Goal: Task Accomplishment & Management: Manage account settings

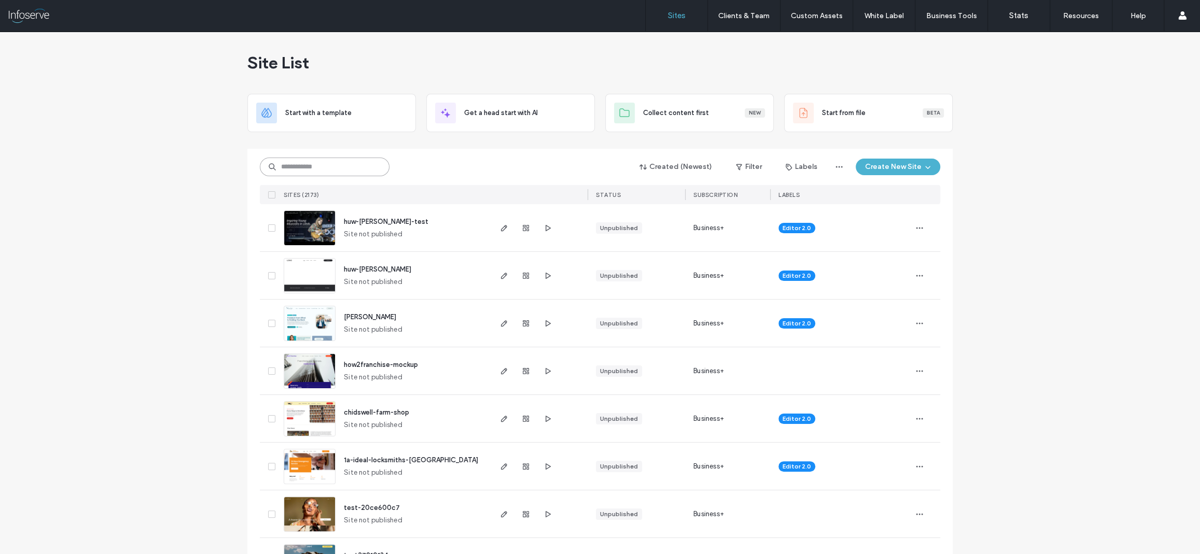
click at [320, 158] on input at bounding box center [325, 167] width 130 height 19
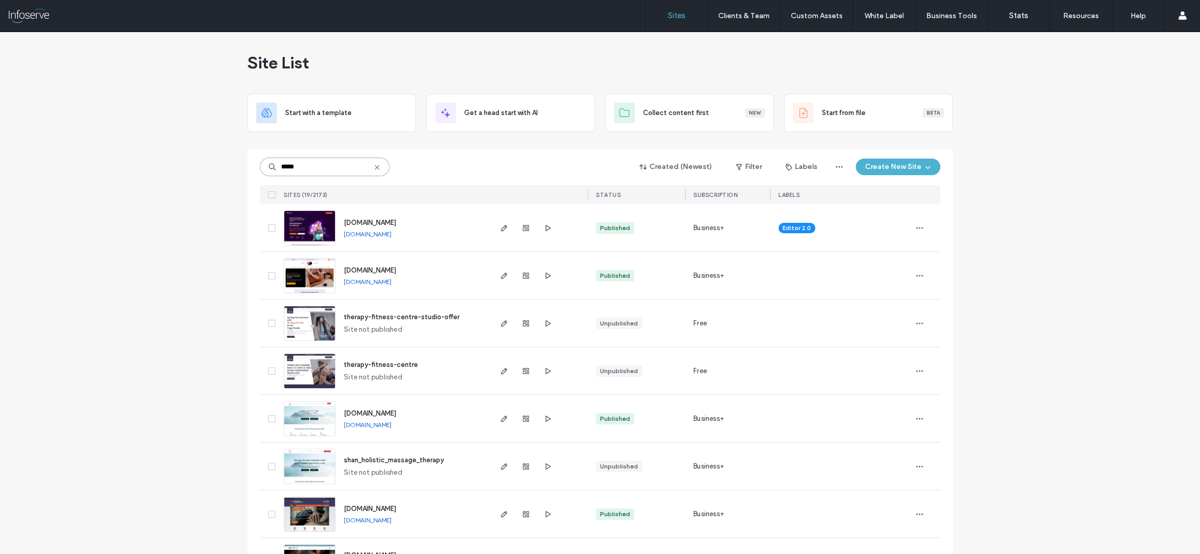
type input "*****"
click at [377, 267] on span "[DOMAIN_NAME]" at bounding box center [370, 271] width 52 height 8
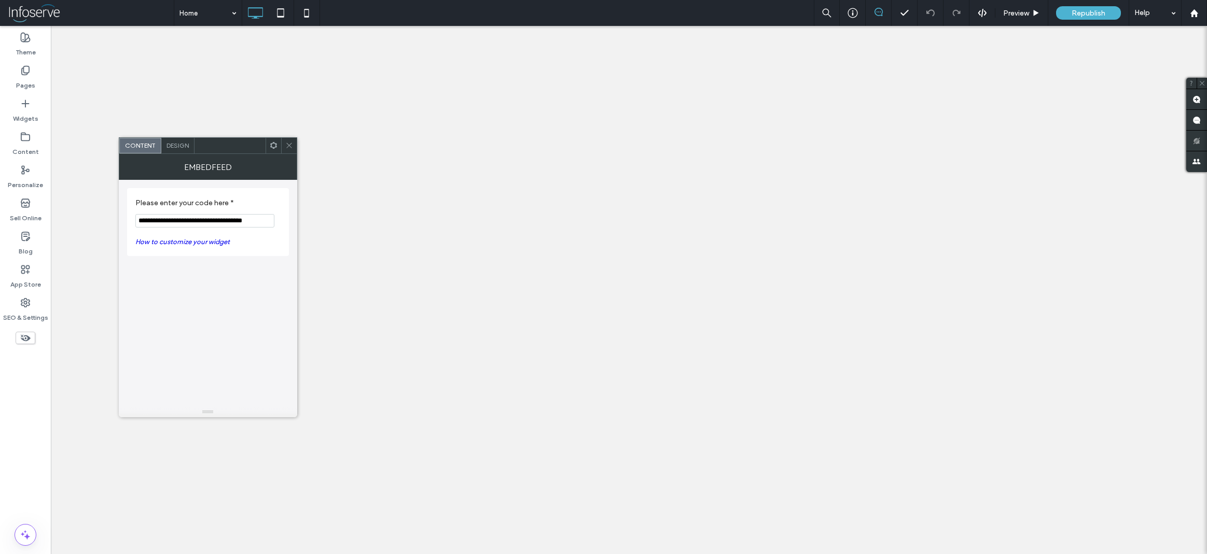
click at [273, 147] on use at bounding box center [273, 145] width 7 height 7
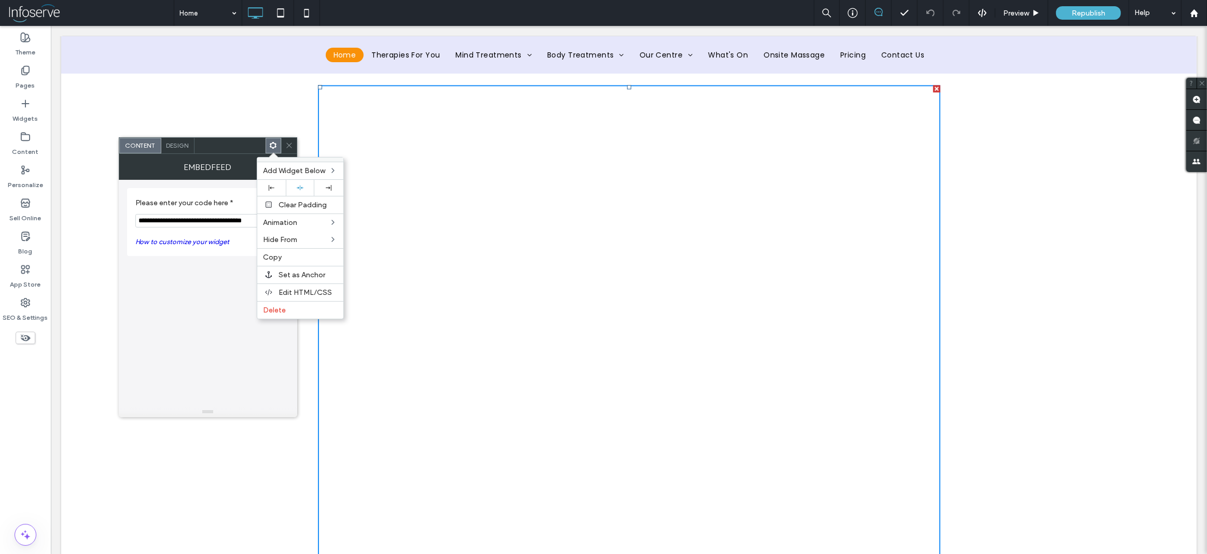
scroll to position [2747, 0]
click at [1065, 220] on div at bounding box center [629, 290] width 1156 height 529
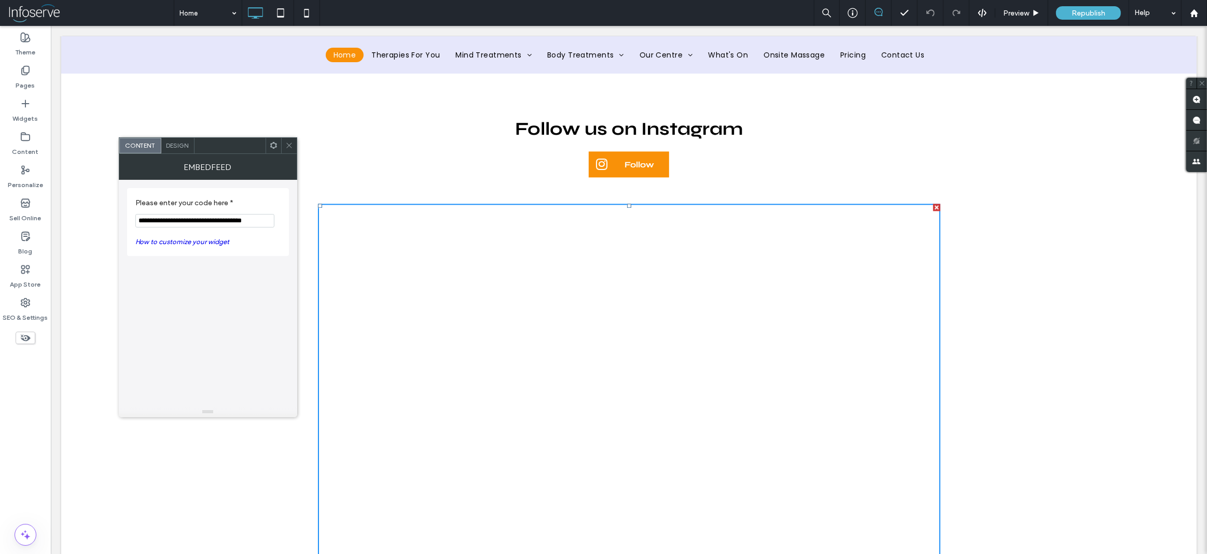
scroll to position [2626, 0]
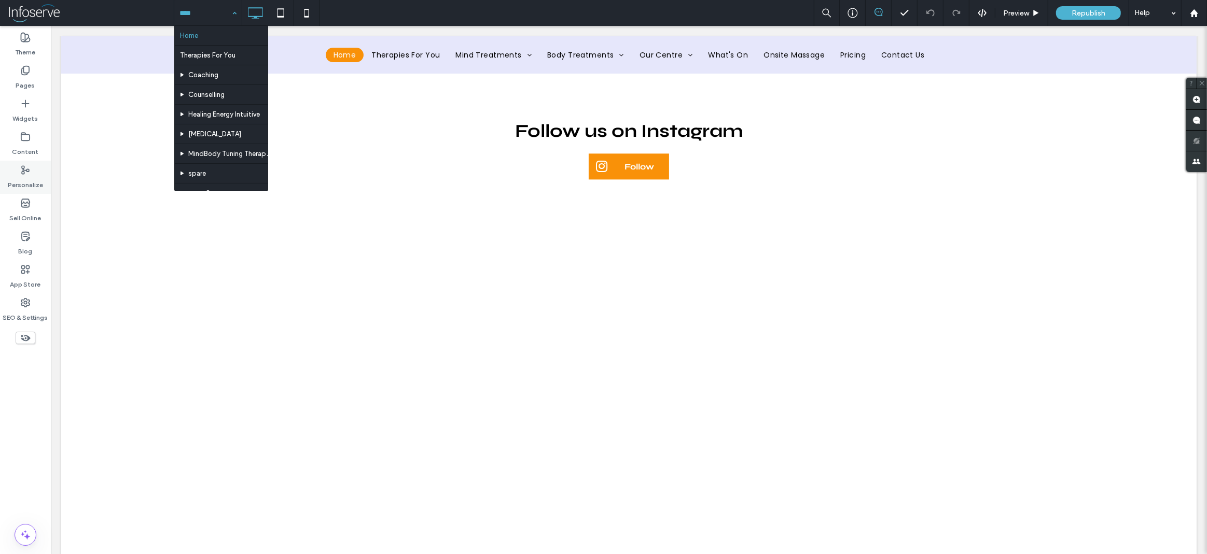
click at [32, 167] on div "Personalize" at bounding box center [25, 177] width 51 height 33
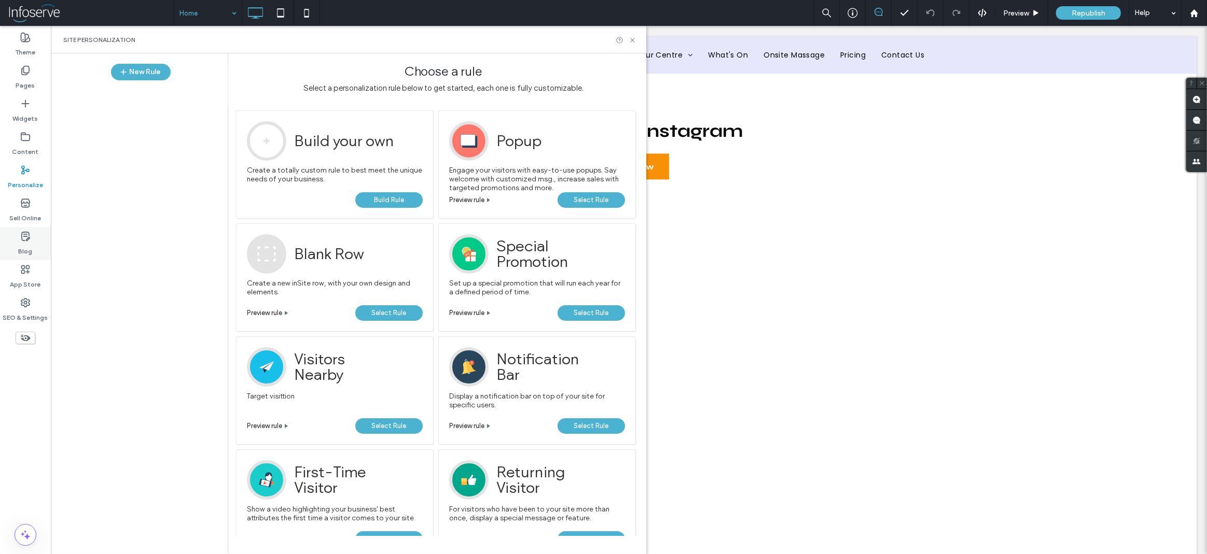
click at [21, 232] on icon at bounding box center [25, 236] width 10 height 10
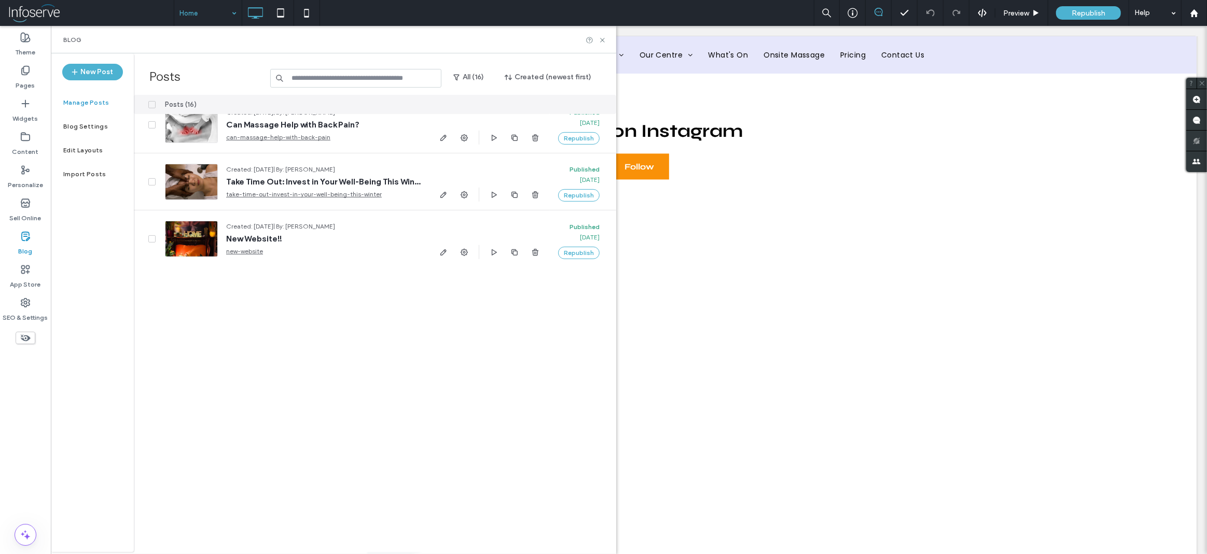
scroll to position [0, 0]
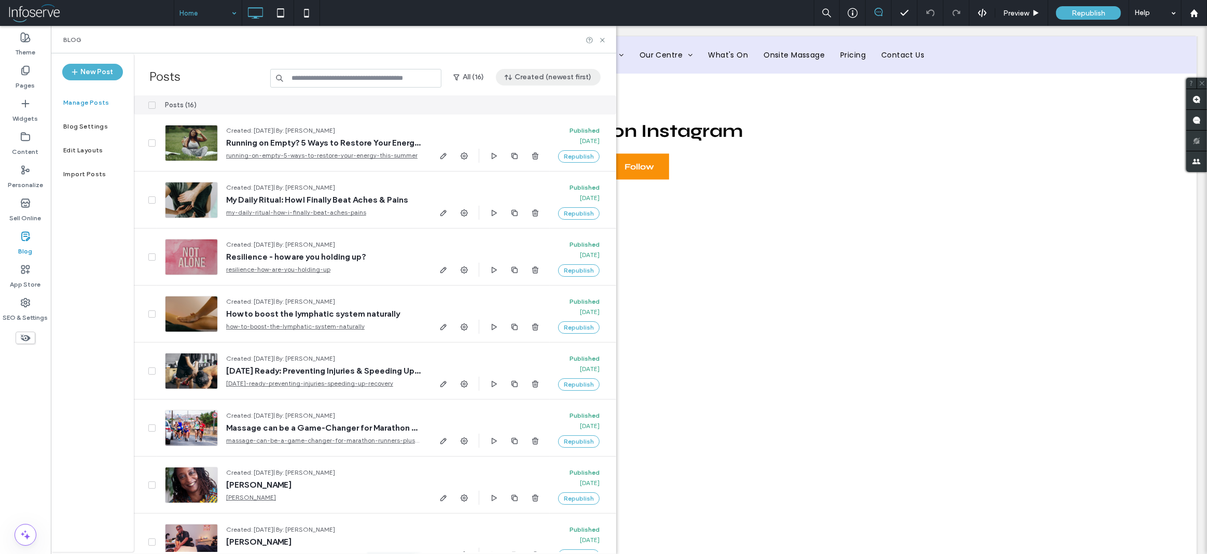
click at [544, 80] on button "Created (newest first)" at bounding box center [548, 77] width 105 height 17
click at [554, 145] on span "Published (newest first)" at bounding box center [556, 146] width 72 height 10
click at [531, 75] on button "Published (newest first)" at bounding box center [545, 77] width 109 height 17
click at [537, 102] on span "Created (newest first)" at bounding box center [551, 106] width 68 height 10
click at [95, 124] on label "Blog Settings" at bounding box center [85, 126] width 45 height 7
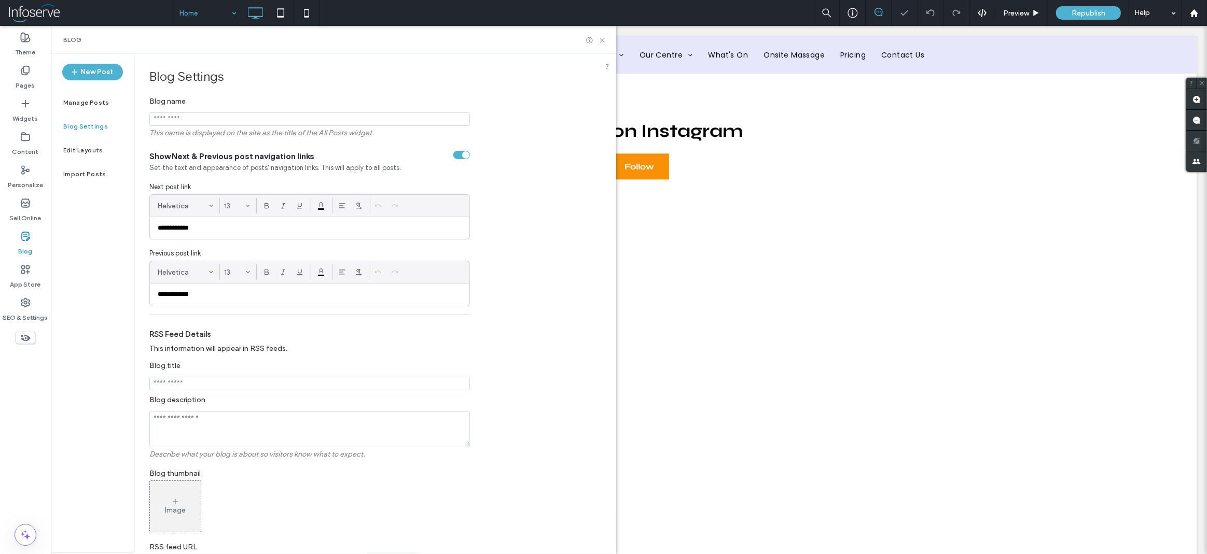
click at [104, 167] on div at bounding box center [603, 277] width 1207 height 554
click at [27, 298] on icon at bounding box center [25, 303] width 10 height 10
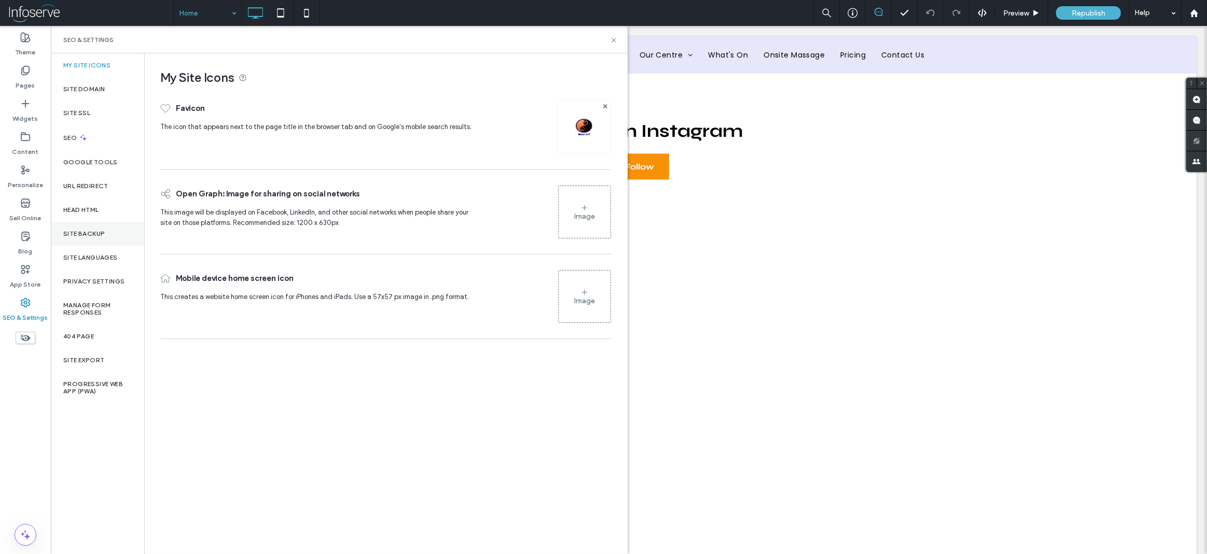
click at [72, 230] on label "Site Backup" at bounding box center [83, 233] width 41 height 7
